Goal: Use online tool/utility: Utilize a website feature to perform a specific function

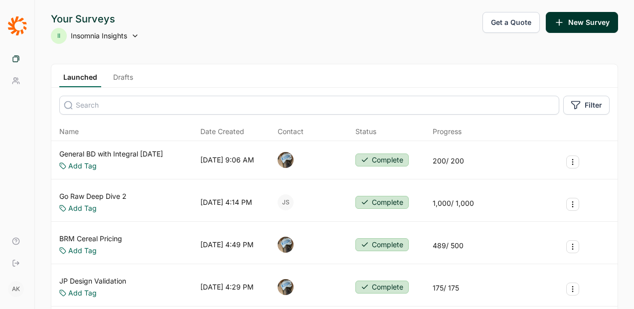
click at [127, 195] on link "Go Raw Deep Dive 2" at bounding box center [92, 196] width 67 height 10
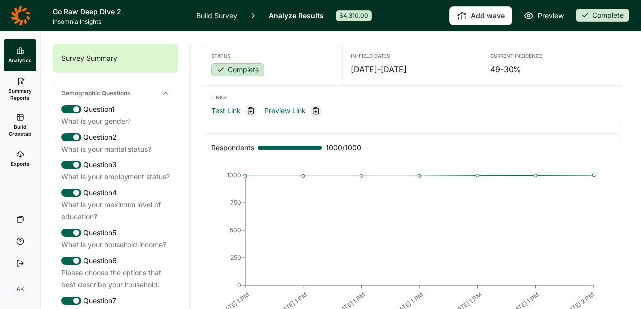
click at [22, 123] on span "Build Crosstab" at bounding box center [20, 130] width 24 height 14
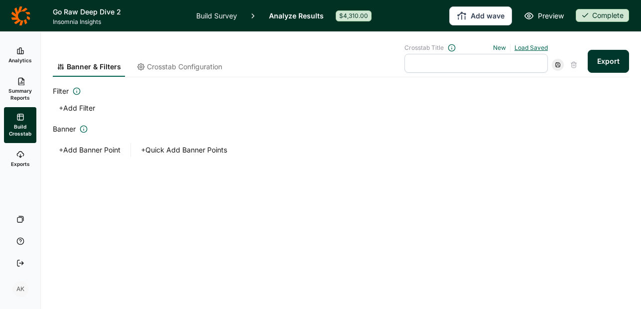
click at [518, 46] on link "Load Saved" at bounding box center [531, 47] width 33 height 7
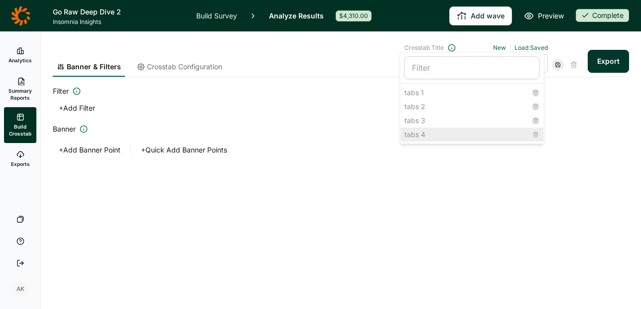
click at [470, 137] on div "tabs 4" at bounding box center [472, 135] width 143 height 14
type input "tabs 4"
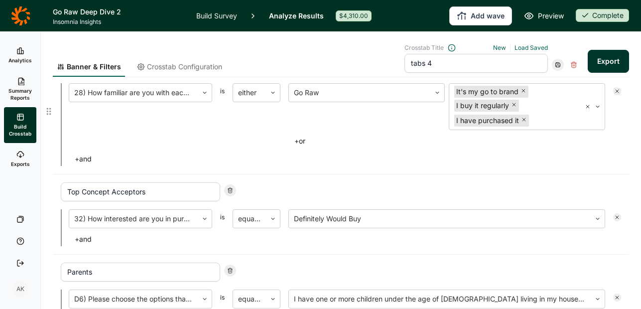
scroll to position [101, 0]
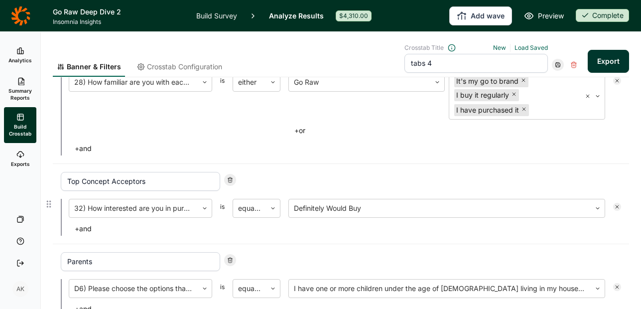
click at [230, 181] on use at bounding box center [230, 179] width 4 height 5
type input "Parents"
type input "Active Snackers"
type input "Healthy Journey"
type input "Foodies"
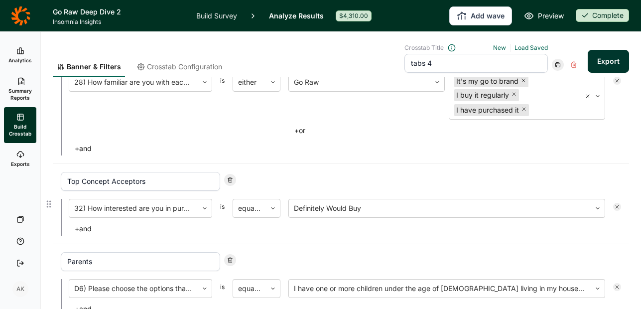
type input "Net Targets"
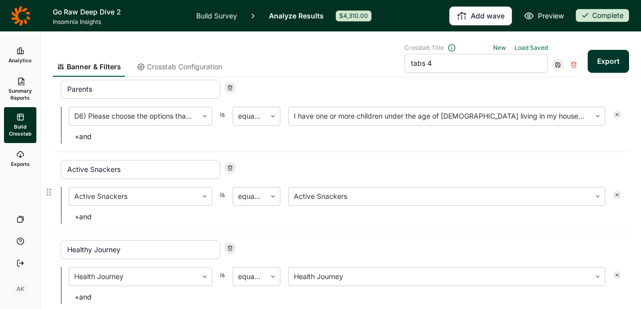
scroll to position [194, 0]
click at [234, 85] on div at bounding box center [230, 87] width 12 height 12
type input "Active Snackers"
type input "Healthy Journey"
type input "Foodies"
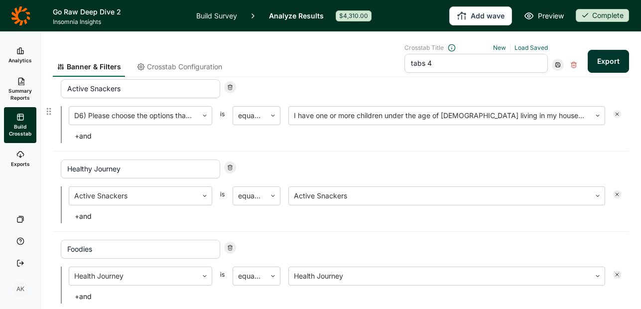
type input "Net Targets"
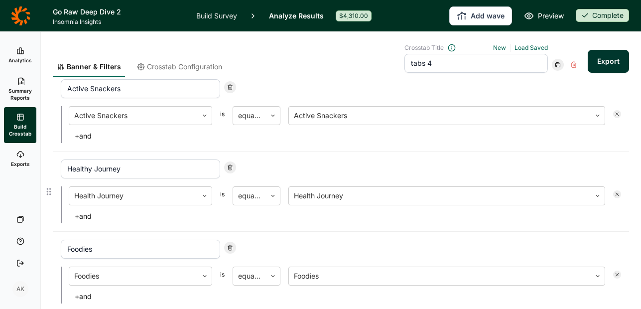
click at [228, 165] on icon at bounding box center [230, 167] width 6 height 6
type input "Foodies"
type input "Net Targets"
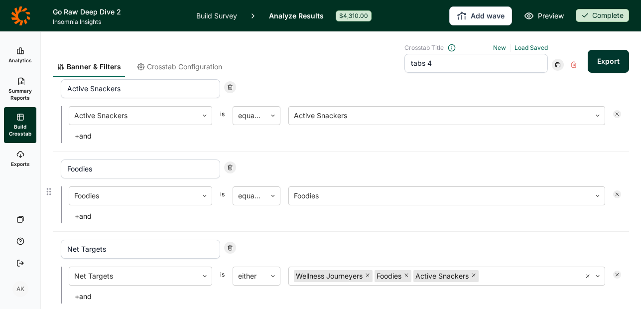
click at [230, 166] on use at bounding box center [230, 167] width 4 height 5
type input "Net Targets"
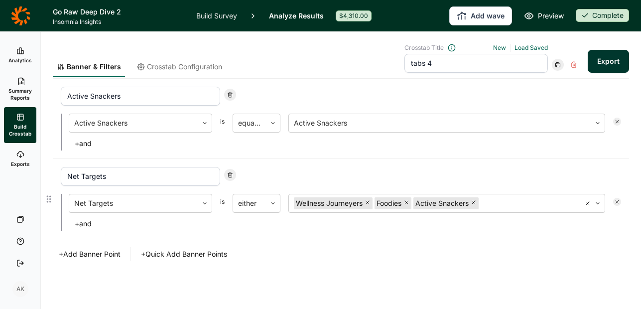
click at [231, 172] on icon at bounding box center [230, 175] width 6 height 6
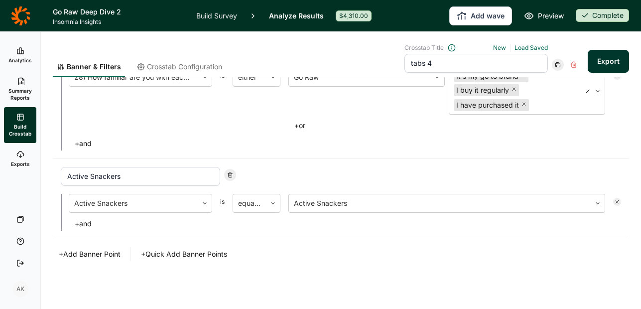
click at [295, 268] on div "Banner & Filters Crosstab Configuration Crosstab Title New Load Saved tabs 4 Ex…" at bounding box center [341, 117] width 576 height 383
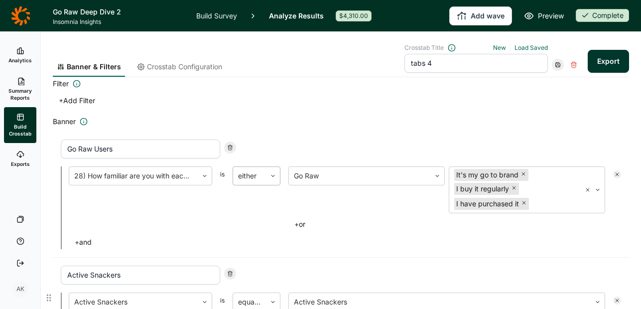
scroll to position [0, 0]
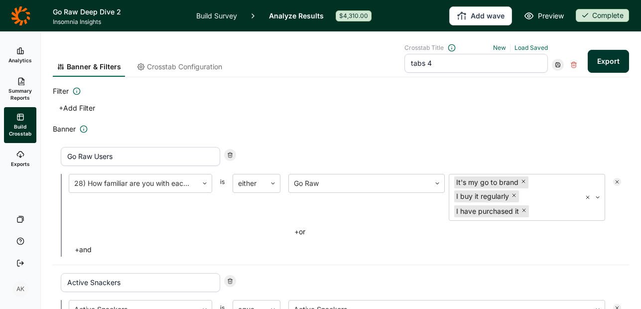
click at [186, 67] on span "Crosstab Configuration" at bounding box center [184, 67] width 75 height 10
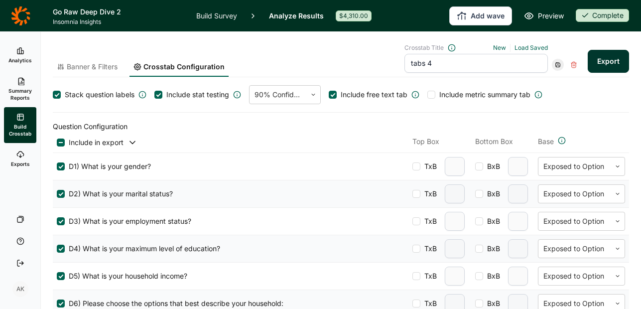
click at [79, 95] on span "Stack question labels" at bounding box center [100, 95] width 70 height 10
click at [53, 95] on input "Stack question labels" at bounding box center [53, 95] width 0 height 0
click at [439, 68] on input "tabs 4" at bounding box center [476, 63] width 143 height 19
type input "tabs final"
click at [555, 66] on icon at bounding box center [558, 65] width 6 height 6
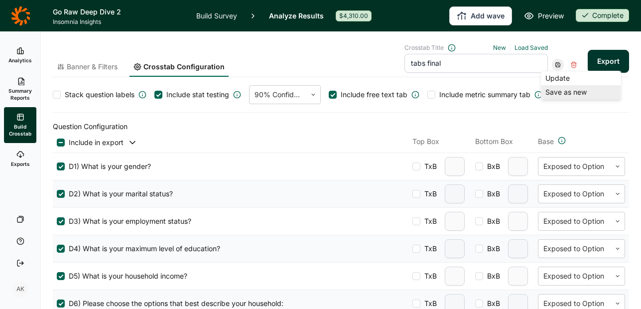
click at [558, 93] on div "Save as new" at bounding box center [582, 92] width 80 height 14
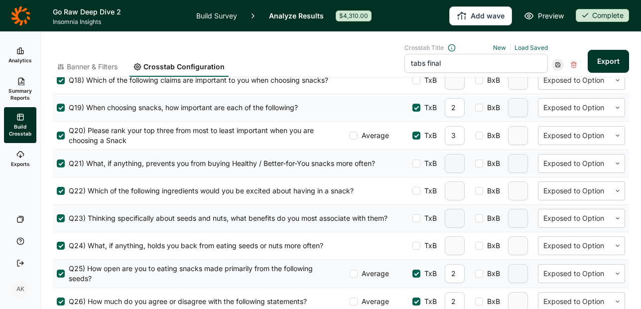
scroll to position [836, 0]
click at [350, 136] on div at bounding box center [354, 137] width 8 height 8
click at [350, 137] on input "Average" at bounding box center [350, 137] width 0 height 0
click at [556, 63] on use at bounding box center [558, 65] width 4 height 4
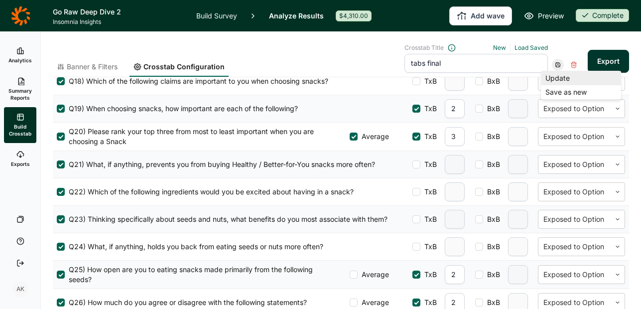
click at [554, 78] on div "Update" at bounding box center [582, 78] width 80 height 14
click at [589, 58] on button "Export" at bounding box center [608, 61] width 41 height 23
click at [17, 155] on icon at bounding box center [20, 154] width 8 height 8
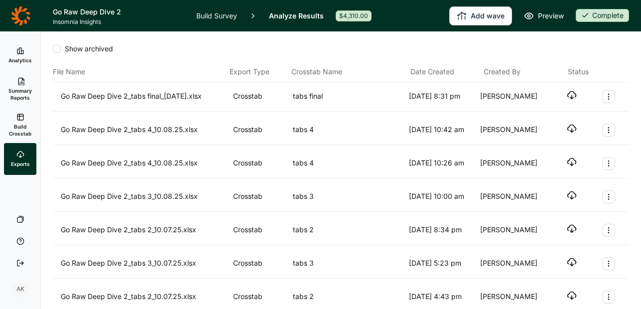
click at [567, 93] on icon "button" at bounding box center [572, 95] width 10 height 10
click at [16, 120] on icon at bounding box center [20, 117] width 8 height 8
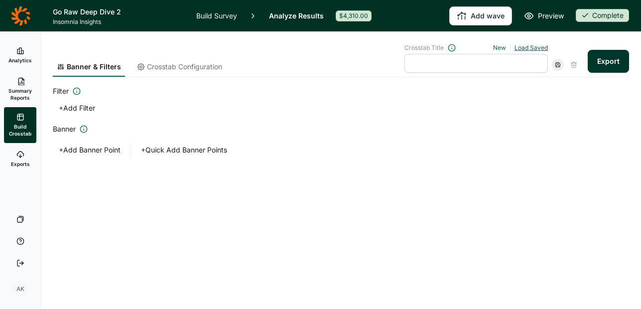
click at [541, 47] on link "Load Saved" at bounding box center [531, 47] width 33 height 7
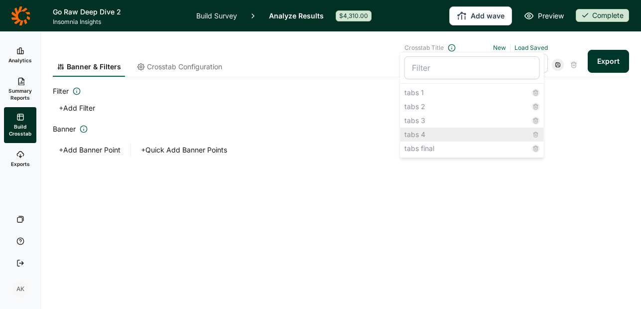
click at [444, 132] on div "tabs 4" at bounding box center [472, 135] width 143 height 14
type input "tabs 4"
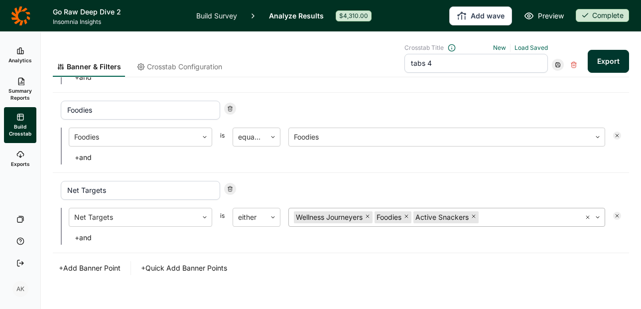
scroll to position [507, 0]
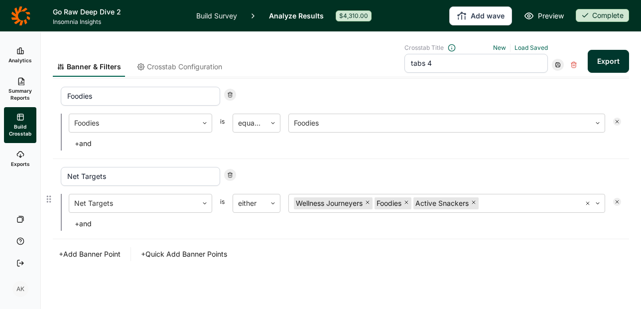
click at [90, 222] on button "+ and" at bounding box center [83, 224] width 29 height 14
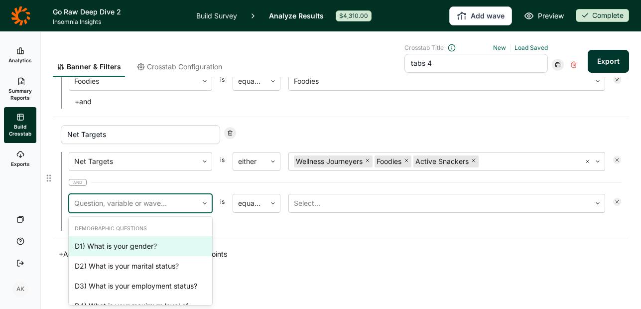
click at [109, 201] on div at bounding box center [133, 203] width 119 height 14
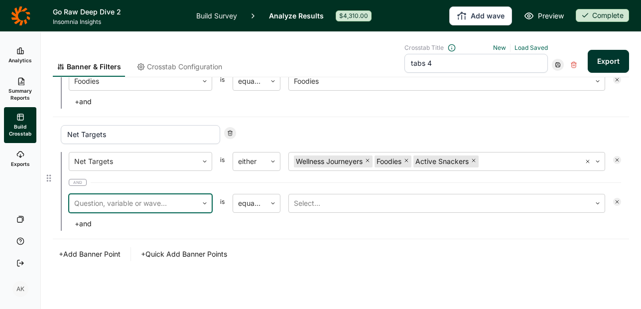
click at [109, 201] on div at bounding box center [133, 203] width 119 height 14
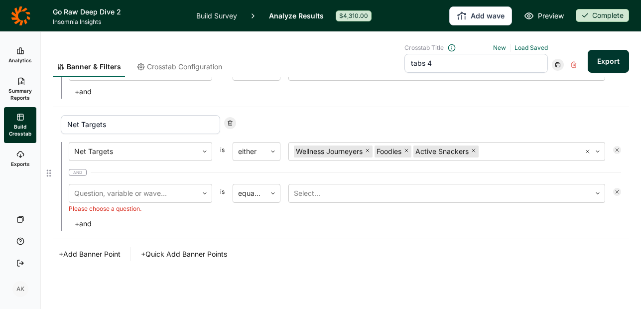
click at [92, 220] on button "+ and" at bounding box center [83, 224] width 29 height 14
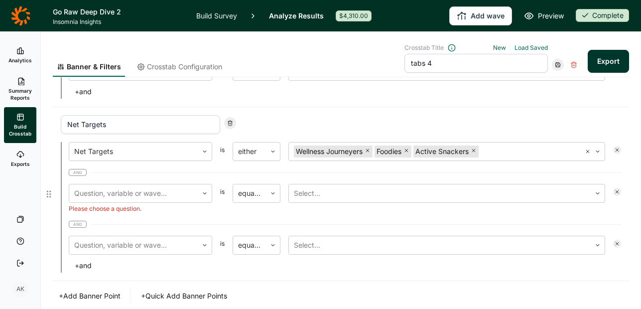
scroll to position [601, 0]
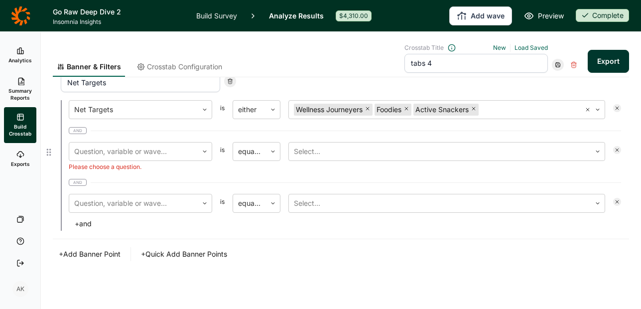
click at [614, 147] on icon at bounding box center [617, 150] width 6 height 6
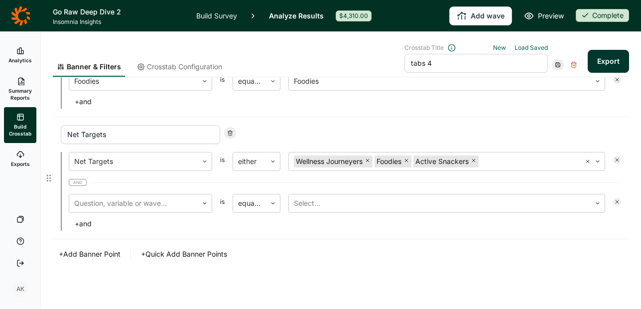
click at [614, 204] on icon at bounding box center [617, 202] width 6 height 6
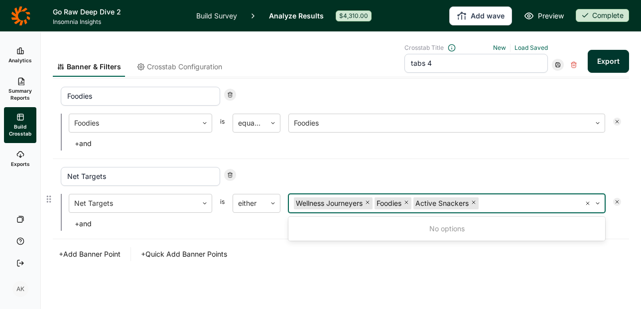
click at [498, 203] on div at bounding box center [528, 203] width 95 height 14
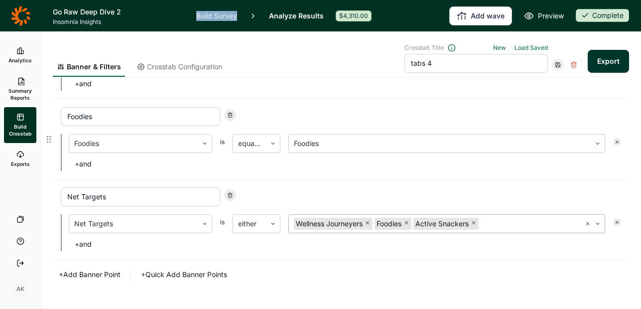
scroll to position [504, 0]
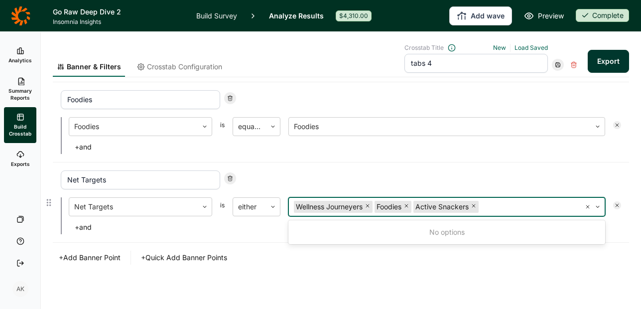
click at [516, 204] on div at bounding box center [528, 207] width 95 height 14
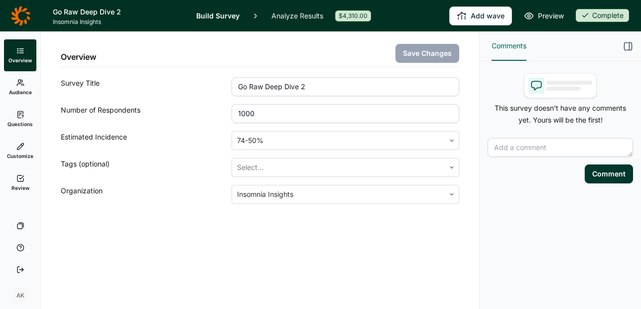
click at [309, 13] on link "Analyze Results" at bounding box center [298, 15] width 52 height 31
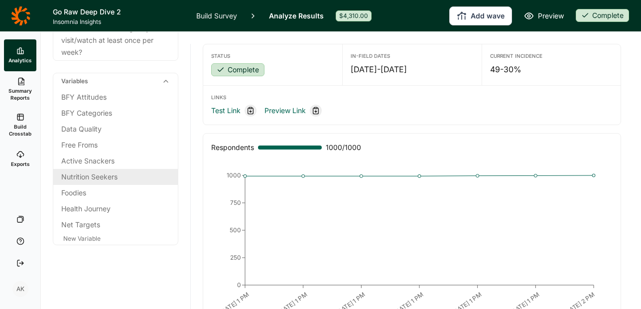
scroll to position [2302, 0]
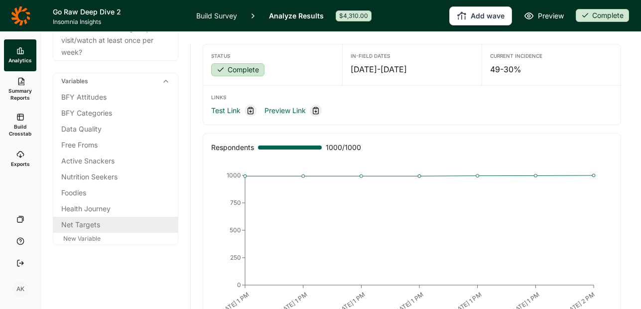
click at [87, 225] on div "Net Targets" at bounding box center [115, 225] width 109 height 12
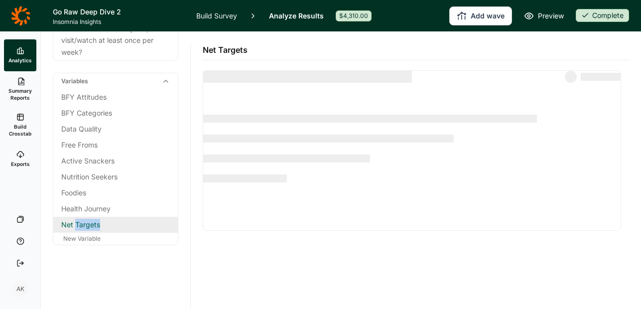
click at [87, 225] on div "Net Targets" at bounding box center [115, 225] width 109 height 12
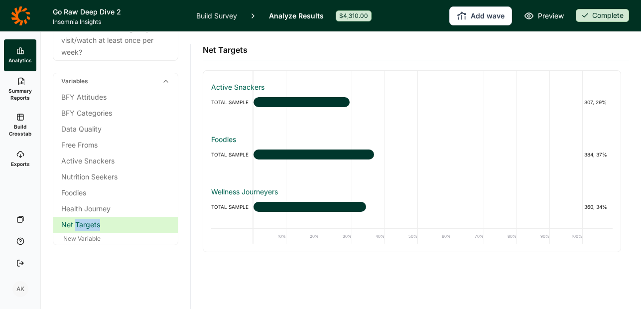
scroll to position [2234, 0]
click at [215, 12] on link "Build Survey" at bounding box center [216, 15] width 41 height 31
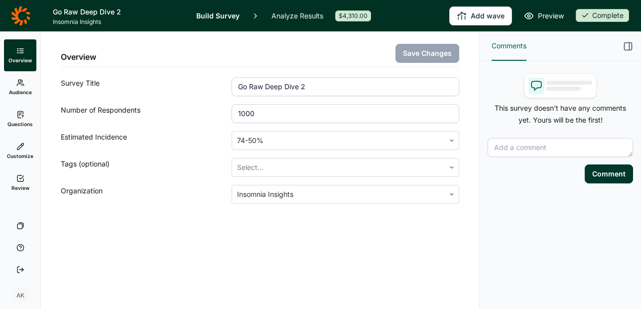
click at [15, 149] on link "Customize" at bounding box center [20, 151] width 32 height 32
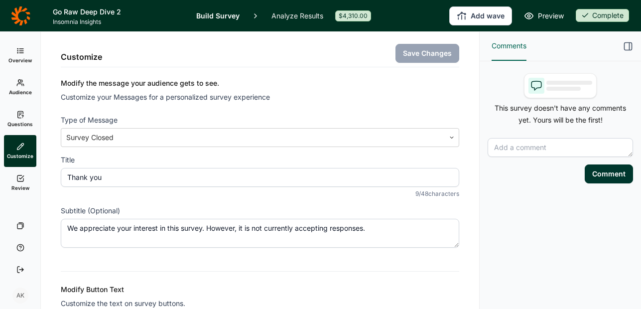
click at [20, 119] on link "Questions" at bounding box center [20, 119] width 32 height 32
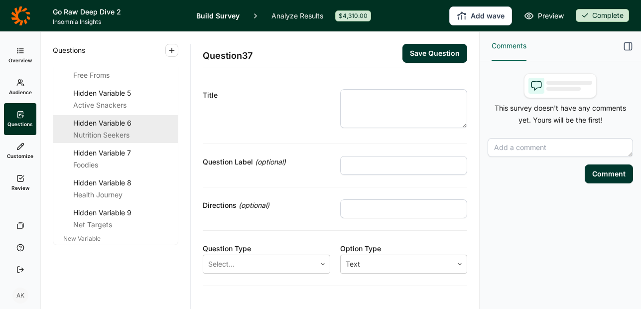
scroll to position [2607, 0]
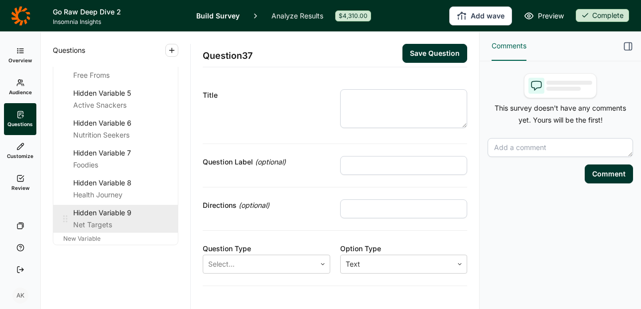
click at [95, 221] on div "Net Targets" at bounding box center [121, 225] width 97 height 12
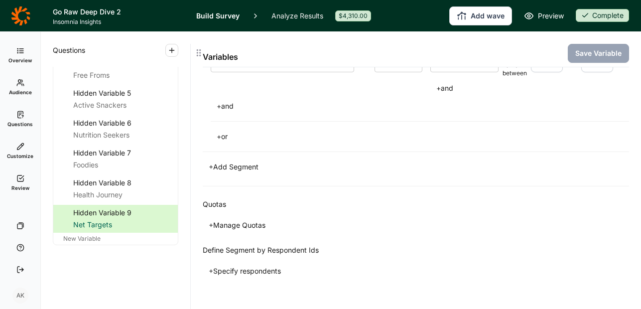
scroll to position [607, 0]
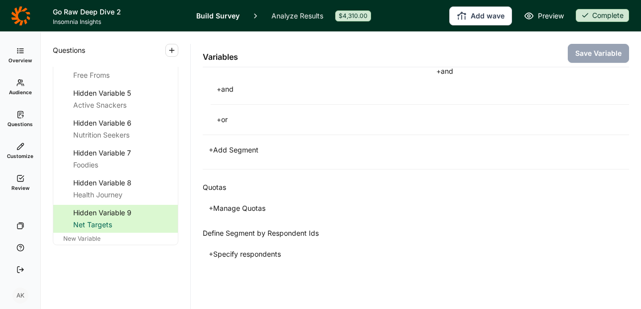
click at [248, 145] on button "+ Add Segment" at bounding box center [234, 150] width 62 height 14
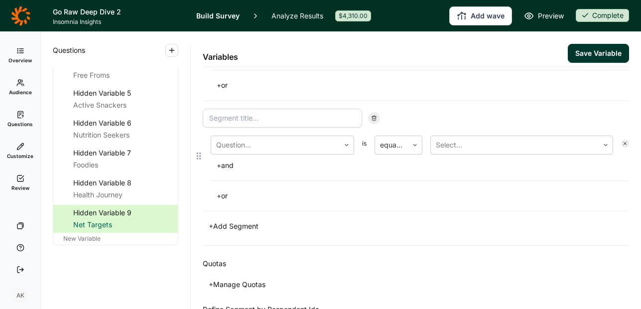
scroll to position [635, 0]
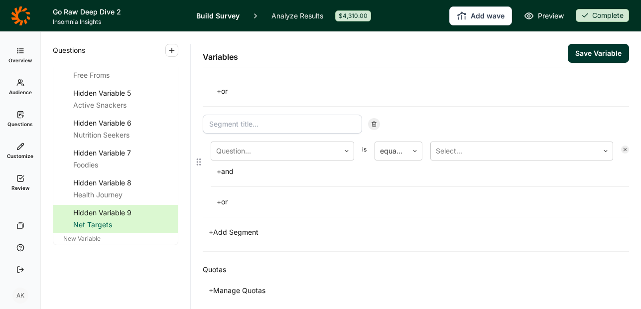
click at [268, 132] on input at bounding box center [282, 124] width 159 height 19
type input "Parents"
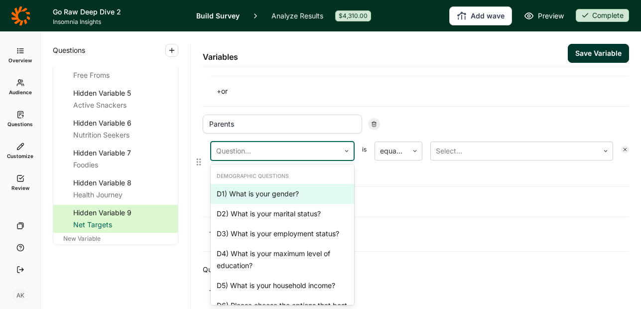
click at [296, 152] on div at bounding box center [275, 151] width 119 height 14
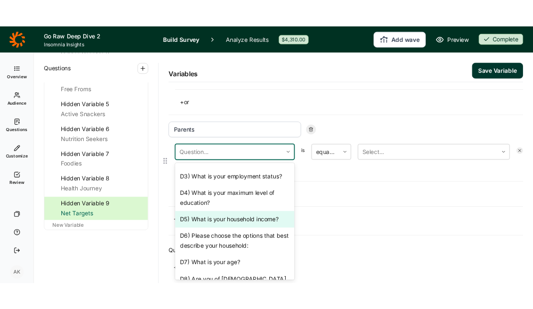
scroll to position [54, 0]
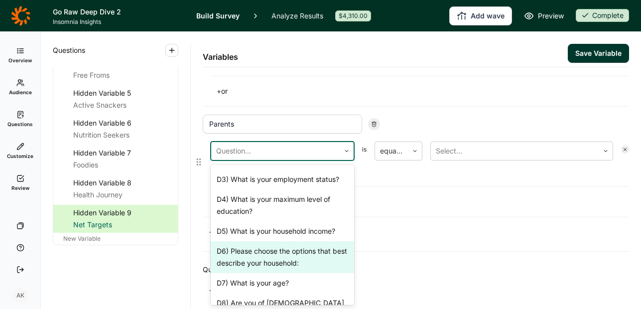
click at [301, 256] on div "D6) Please choose the options that best describe your household:" at bounding box center [282, 257] width 143 height 32
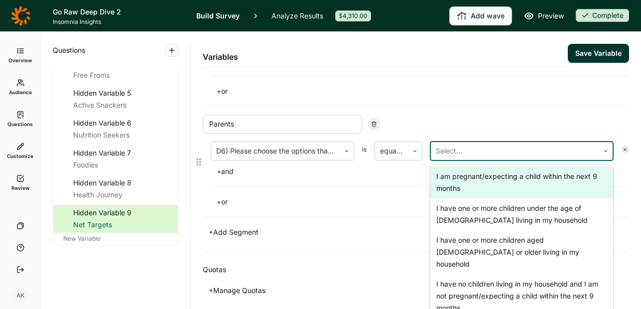
click at [468, 147] on div at bounding box center [515, 151] width 158 height 14
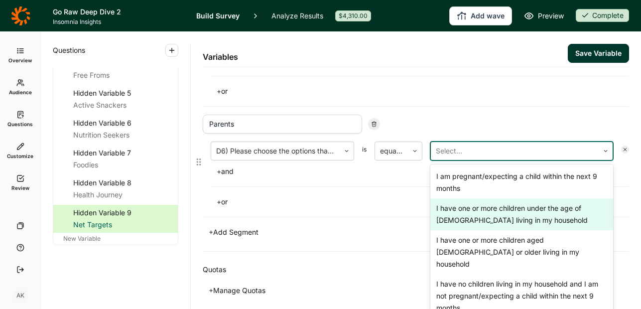
click at [529, 209] on div "I have one or more children under the age of 18 living in my household" at bounding box center [521, 214] width 183 height 32
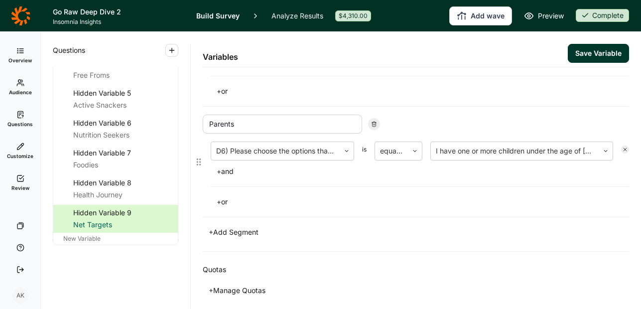
click at [476, 210] on div "Parents D6) Please choose the options that best describe your household: is equ…" at bounding box center [416, 162] width 427 height 111
click at [601, 50] on button "Save Variable" at bounding box center [598, 53] width 61 height 19
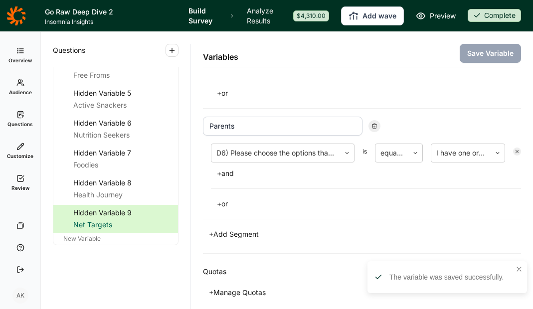
scroll to position [637, 0]
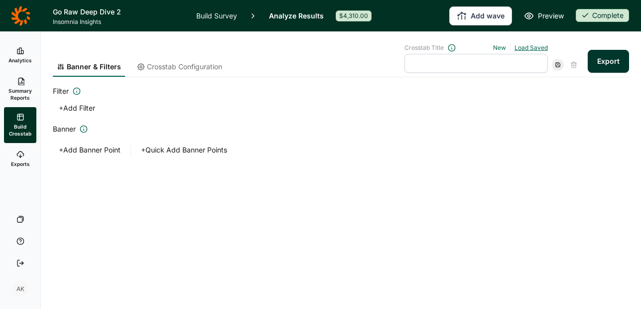
click at [533, 49] on link "Load Saved" at bounding box center [531, 47] width 33 height 7
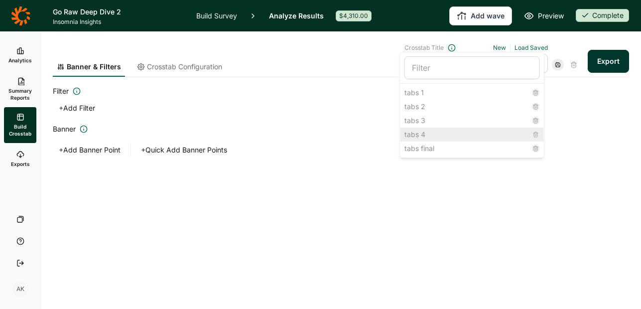
click at [449, 133] on div "tabs 4" at bounding box center [472, 135] width 143 height 14
type input "tabs 4"
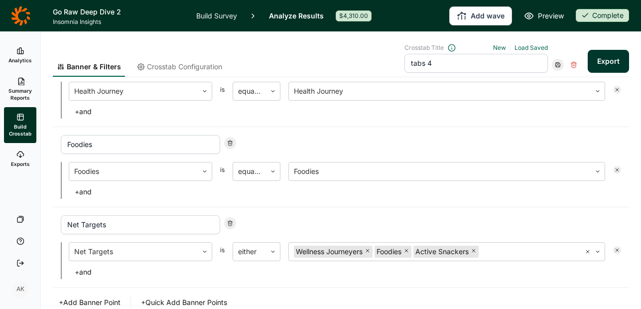
scroll to position [507, 0]
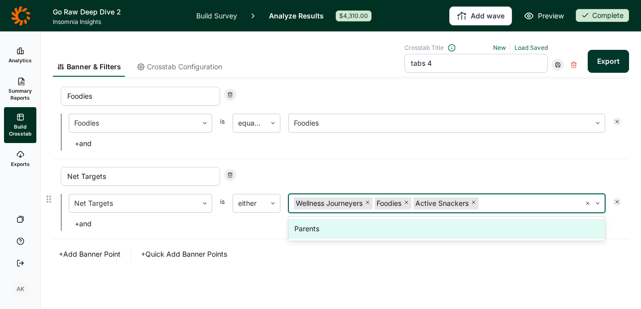
click at [521, 200] on div at bounding box center [528, 203] width 95 height 14
click at [460, 219] on div "Parents" at bounding box center [446, 229] width 317 height 20
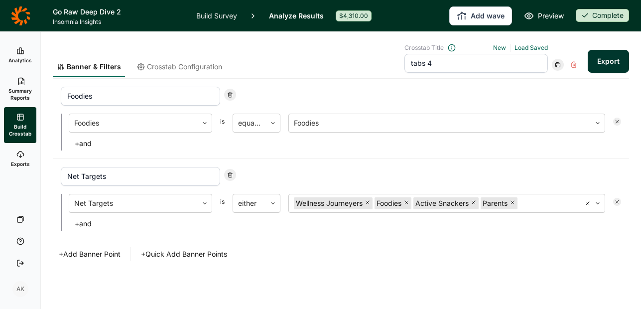
click at [99, 256] on button "+ Add Banner Point" at bounding box center [90, 254] width 74 height 14
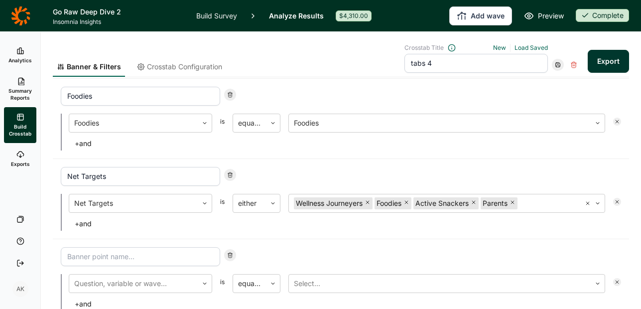
scroll to position [587, 0]
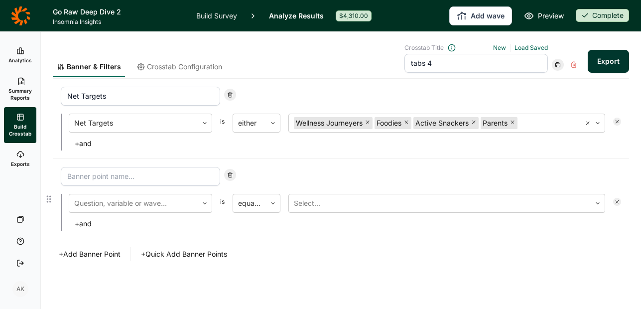
click at [168, 174] on input at bounding box center [140, 176] width 159 height 19
type input "Over"
click at [129, 207] on div at bounding box center [133, 203] width 119 height 14
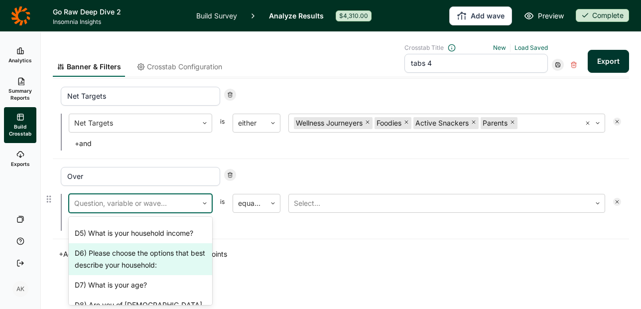
scroll to position [108, 0]
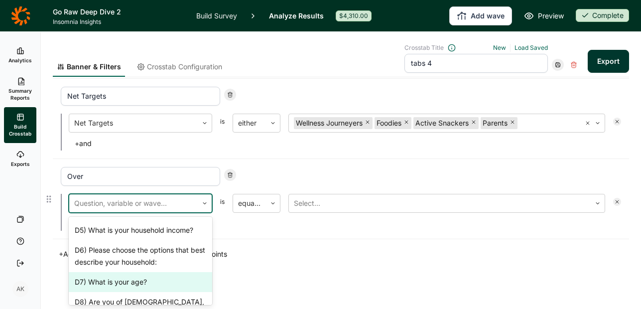
click at [146, 279] on div "D7) What is your age?" at bounding box center [140, 282] width 143 height 20
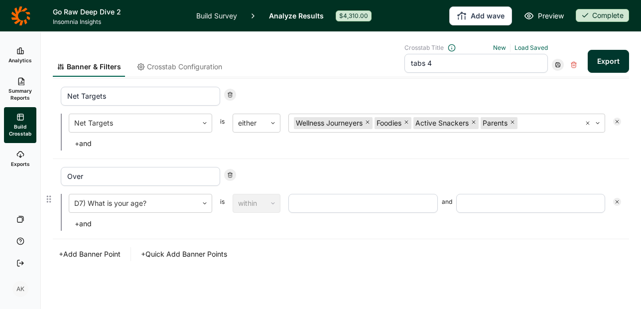
click at [351, 201] on input "number" at bounding box center [362, 203] width 149 height 19
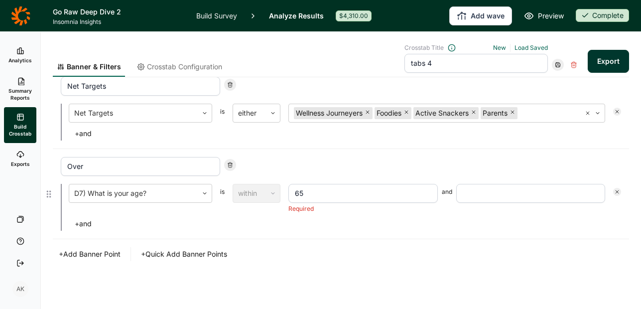
type input "65"
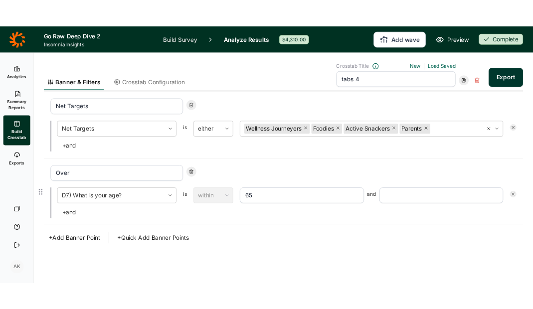
scroll to position [587, 0]
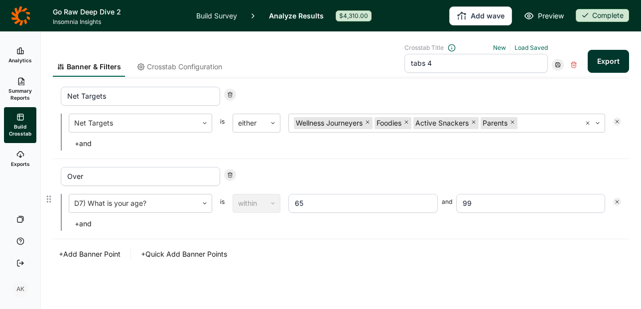
type input "99"
click at [122, 173] on input "Over" at bounding box center [140, 176] width 159 height 19
drag, startPoint x: 122, startPoint y: 173, endPoint x: 116, endPoint y: 170, distance: 6.7
click at [116, 170] on input "Over" at bounding box center [140, 176] width 159 height 19
type input "Older Consumers"
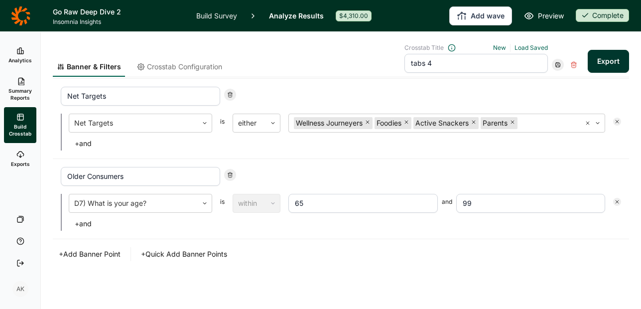
click at [367, 254] on div "+ Add Banner Point + Quick Add Banner Points" at bounding box center [341, 254] width 576 height 14
click at [612, 54] on button "Export" at bounding box center [608, 61] width 41 height 23
click at [550, 281] on link "download your file here" at bounding box center [550, 281] width 78 height 8
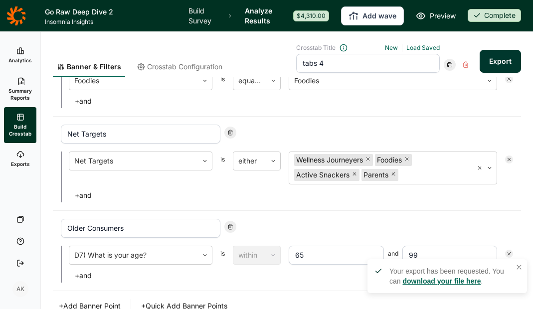
scroll to position [651, 0]
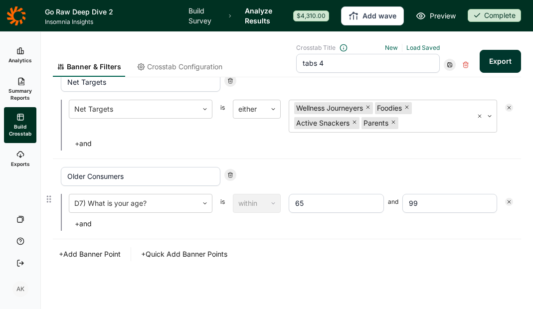
click at [87, 226] on button "+ and" at bounding box center [83, 224] width 29 height 14
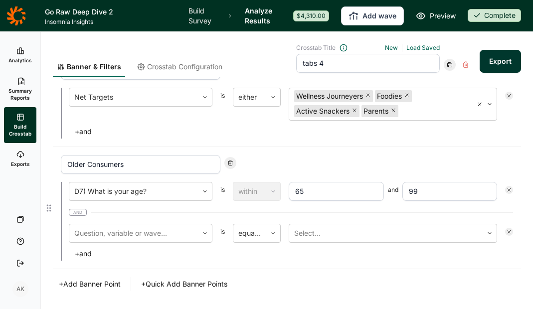
scroll to position [693, 0]
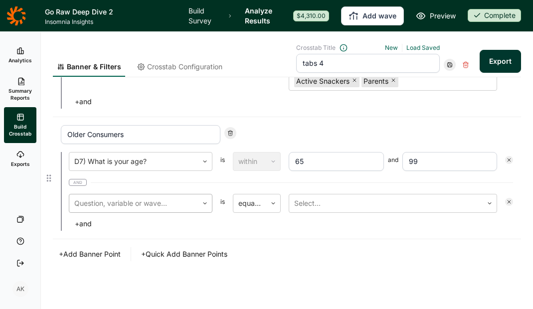
click at [137, 203] on div at bounding box center [133, 203] width 119 height 14
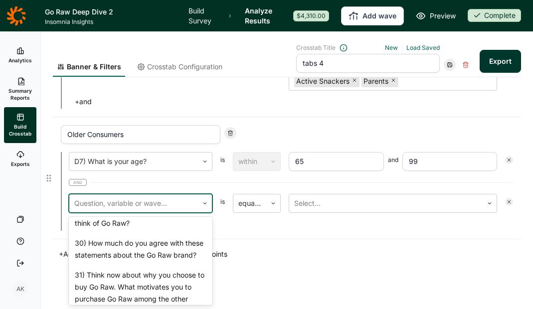
scroll to position [1781, 0]
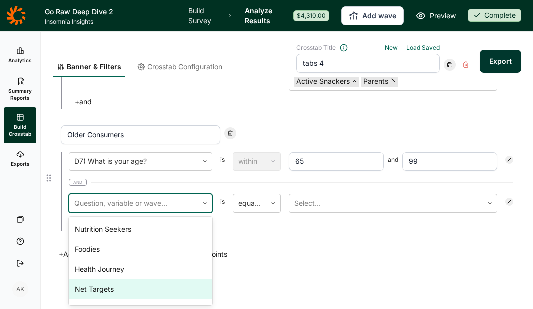
click at [143, 290] on div "Net Targets" at bounding box center [140, 289] width 143 height 20
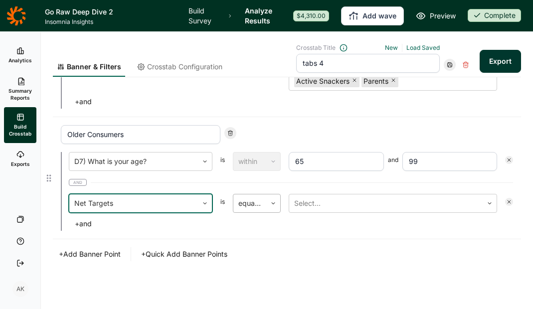
click at [247, 207] on div at bounding box center [249, 203] width 23 height 14
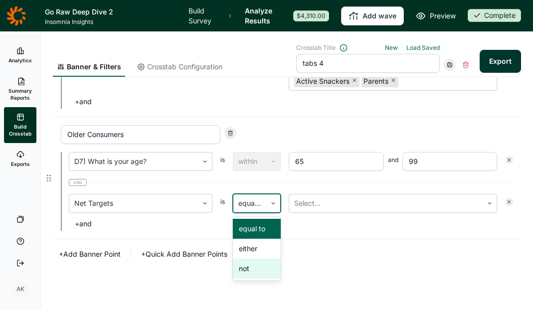
click at [253, 276] on div "not" at bounding box center [257, 269] width 48 height 20
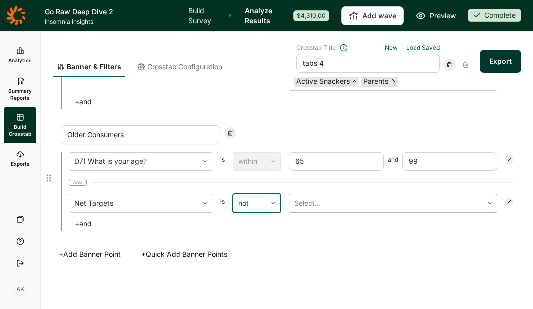
click at [322, 209] on div at bounding box center [385, 203] width 183 height 14
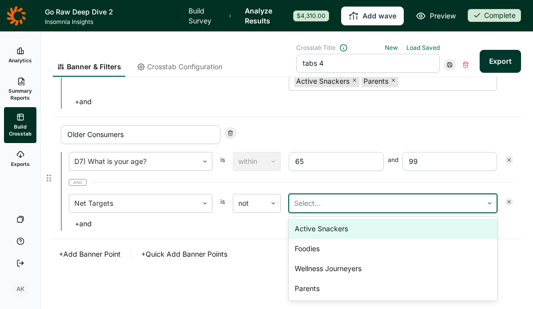
click at [308, 229] on div "Active Snackers" at bounding box center [392, 229] width 208 height 20
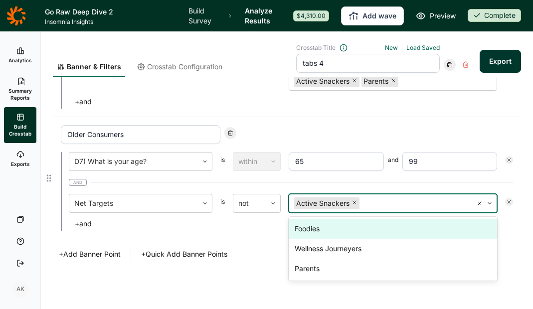
click at [308, 229] on div "Foodies" at bounding box center [392, 229] width 208 height 20
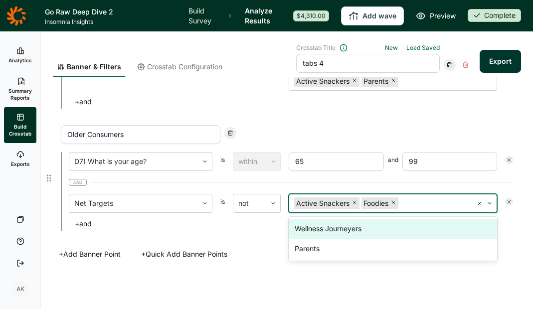
click at [308, 229] on div "Wellness Journeyers" at bounding box center [392, 229] width 208 height 20
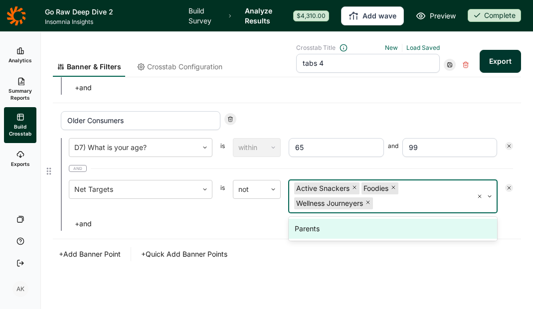
click at [308, 229] on div "Parents" at bounding box center [392, 229] width 208 height 20
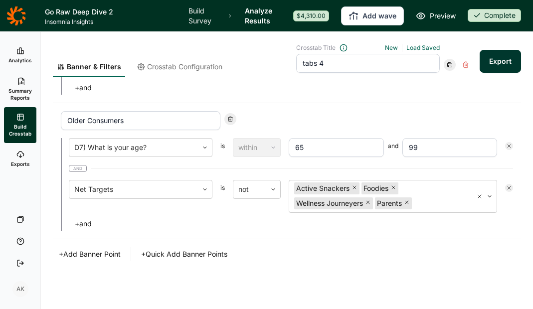
click at [503, 65] on button "Export" at bounding box center [499, 61] width 41 height 23
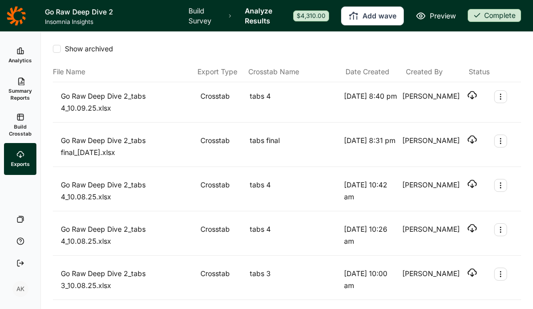
click at [467, 92] on icon "button" at bounding box center [472, 95] width 10 height 10
click at [459, 121] on div "Go Raw Deep Dive 2_tabs 4_10.09.25.xlsx Crosstab tabs 4 [DATE] 8:58 pm [PERSON_…" at bounding box center [287, 102] width 468 height 40
click at [467, 94] on icon "button" at bounding box center [472, 95] width 10 height 10
